Goal: Information Seeking & Learning: Understand process/instructions

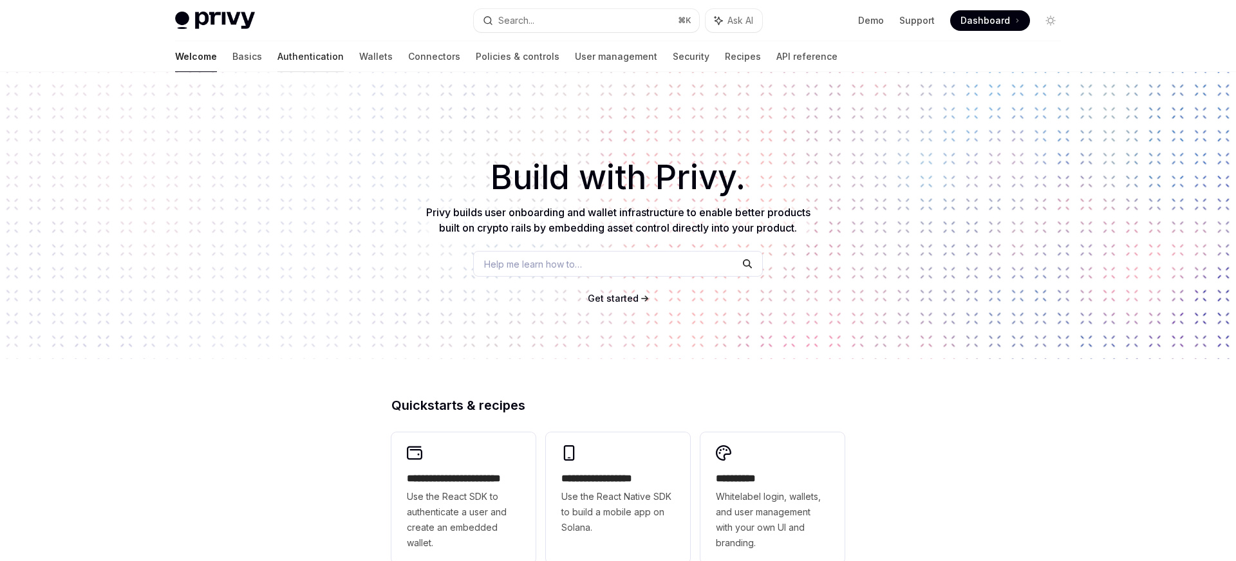
click at [277, 55] on link "Authentication" at bounding box center [310, 56] width 66 height 31
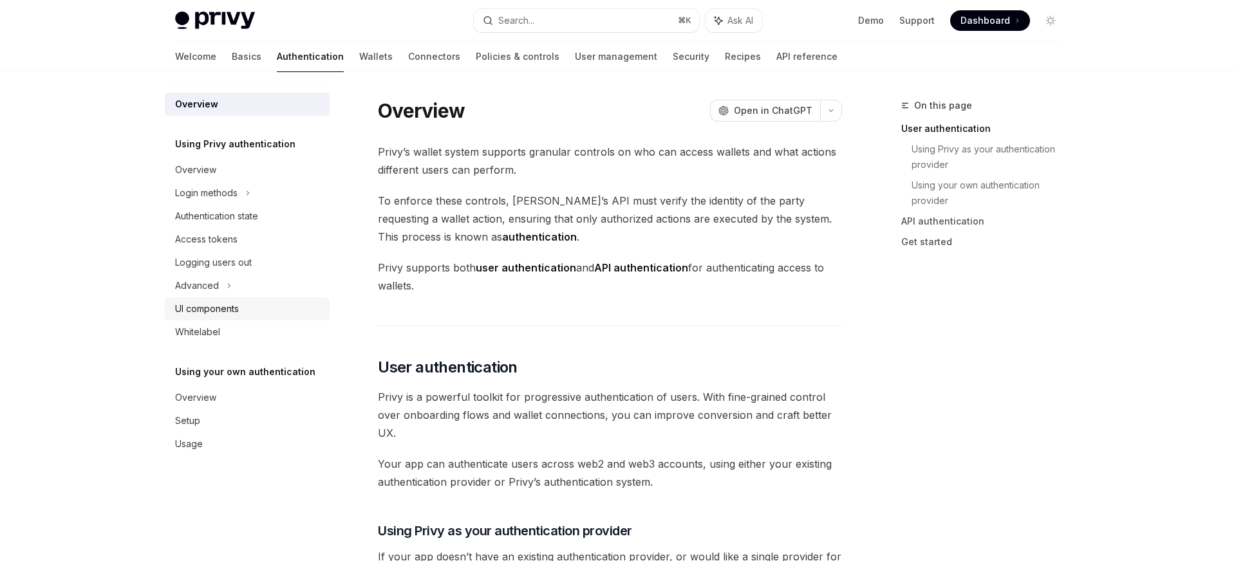
click at [250, 306] on div "UI components" at bounding box center [248, 308] width 147 height 15
type textarea "*"
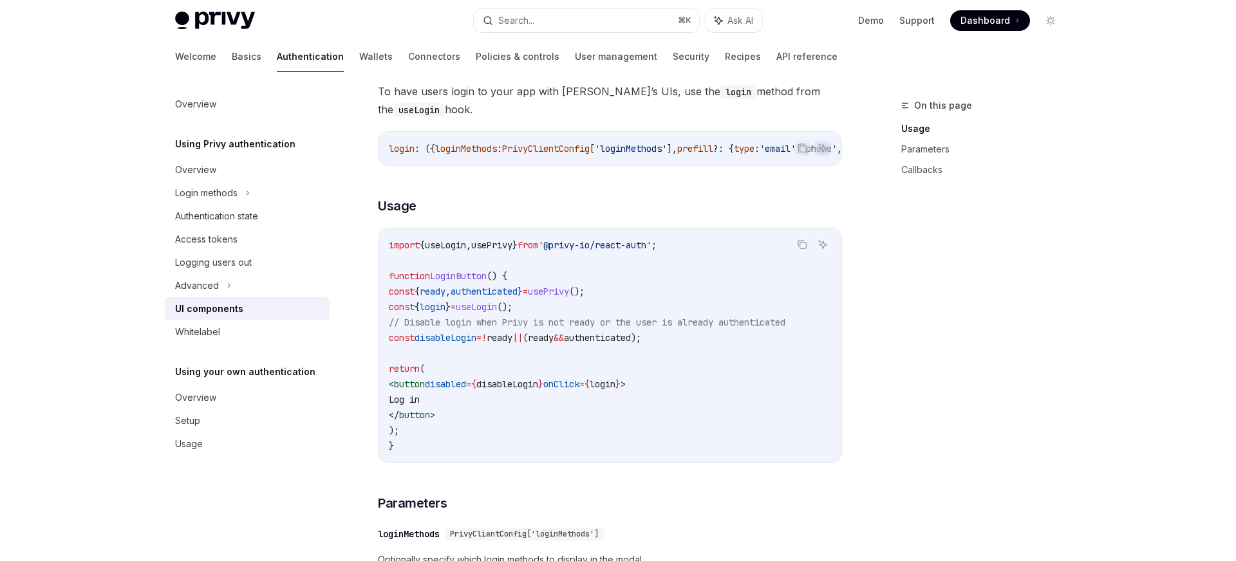
scroll to position [748, 0]
click at [606, 17] on button "Search... ⌘ K" at bounding box center [586, 20] width 225 height 23
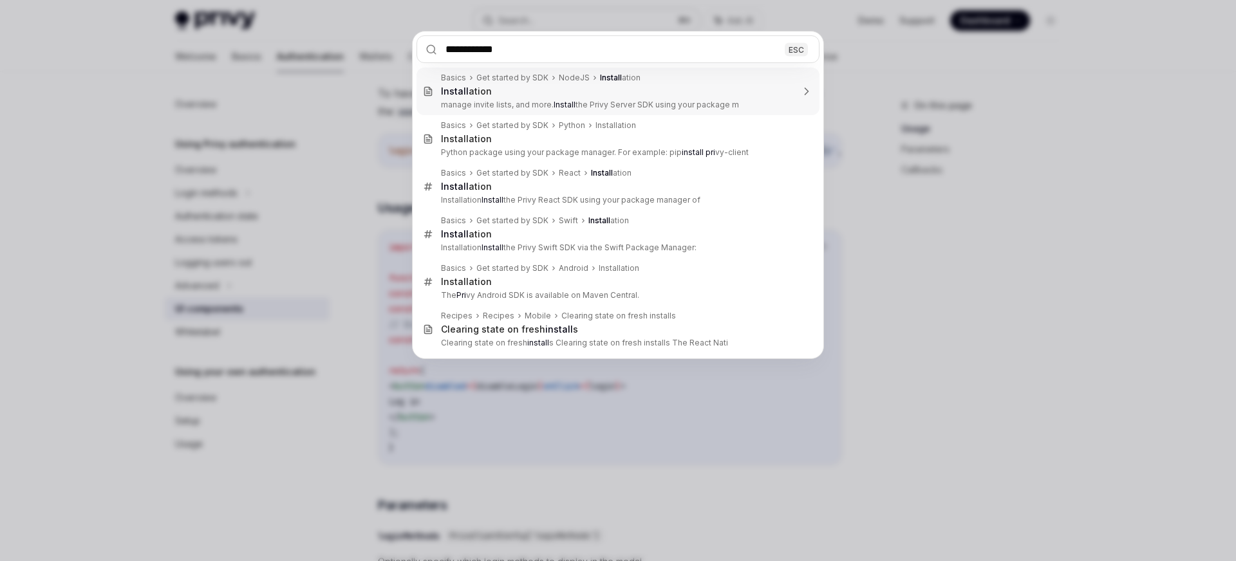
type input "**********"
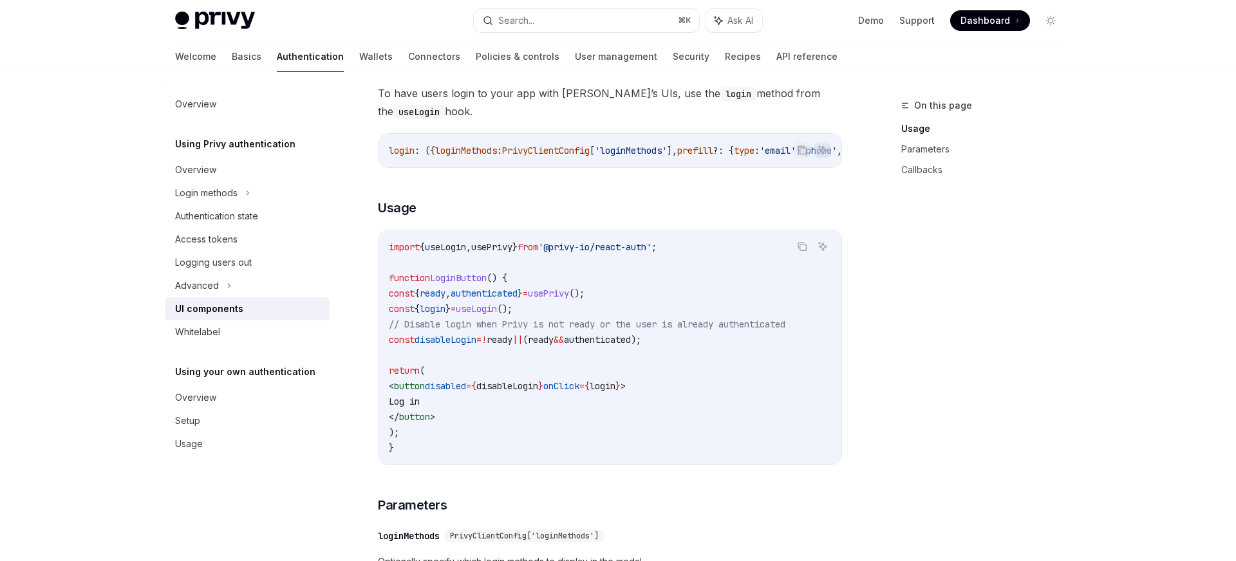
type textarea "*"
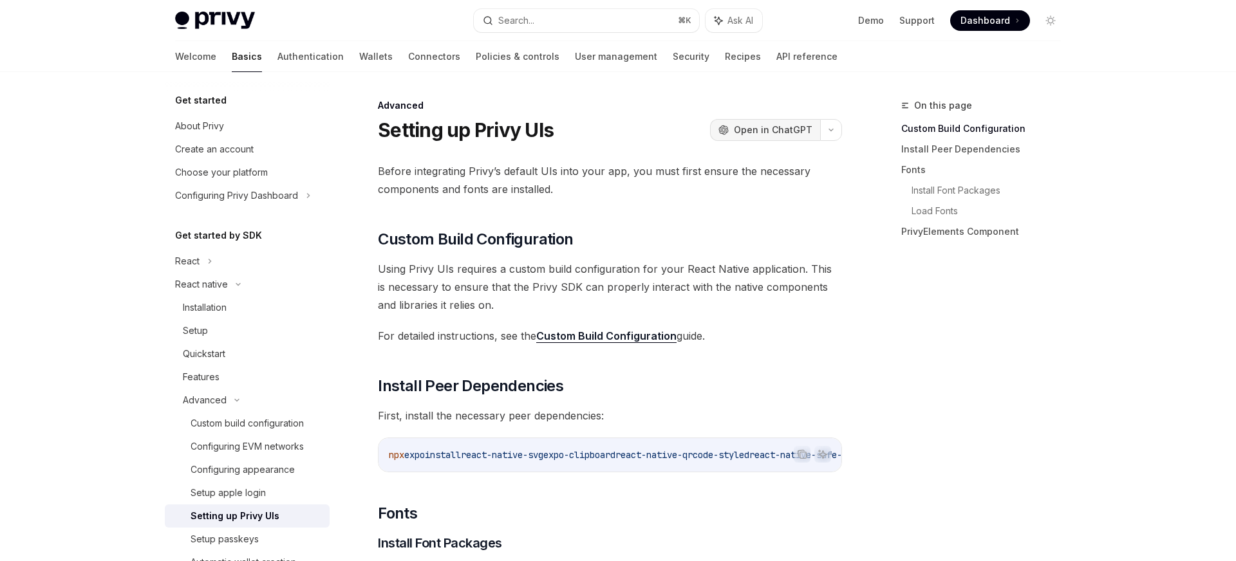
click at [767, 126] on span "Open in ChatGPT" at bounding box center [773, 130] width 79 height 13
